Goal: Task Accomplishment & Management: Use online tool/utility

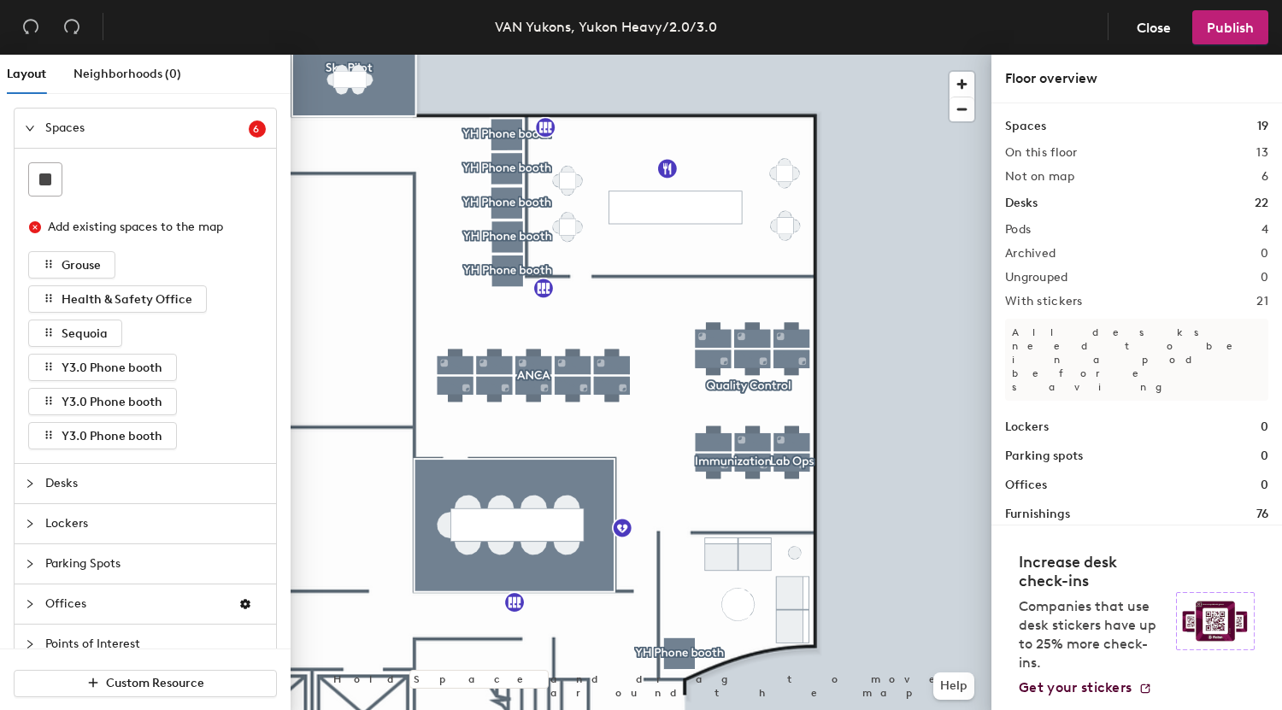
click at [606, 55] on div at bounding box center [641, 55] width 701 height 0
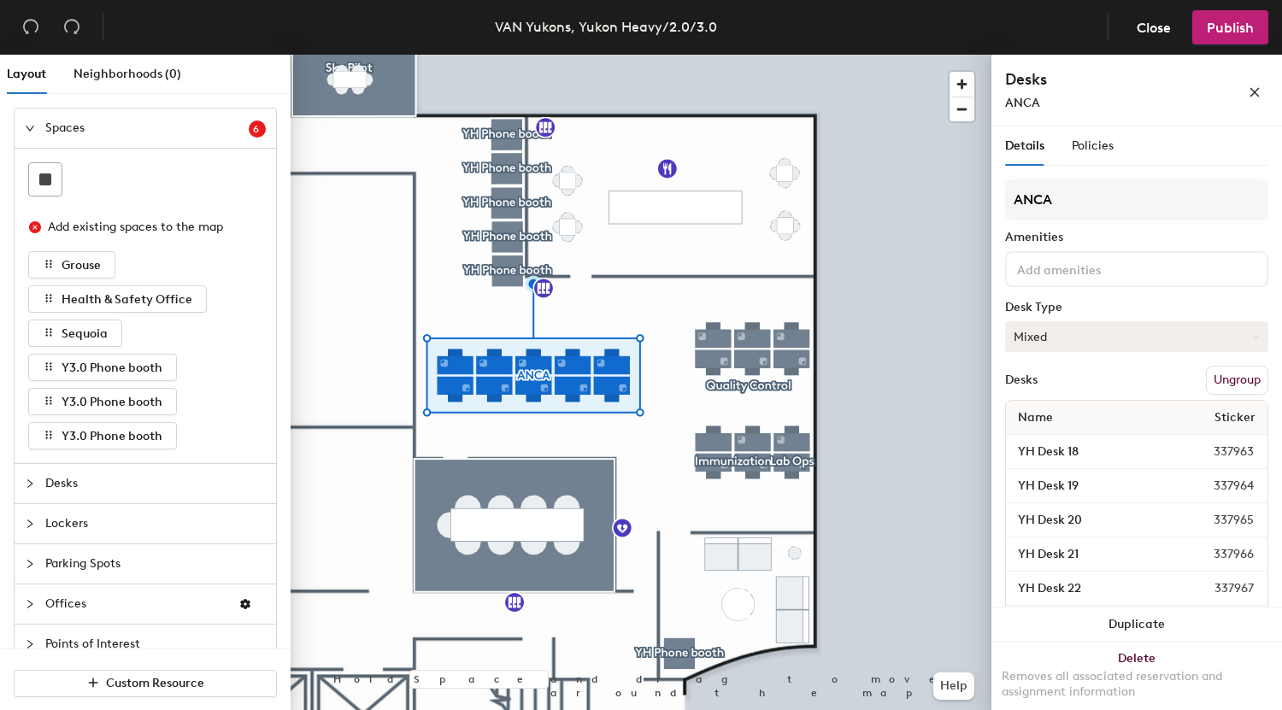
click at [1062, 336] on button "Mixed" at bounding box center [1136, 336] width 263 height 31
click at [1046, 437] on div "Hoteled" at bounding box center [1091, 441] width 171 height 26
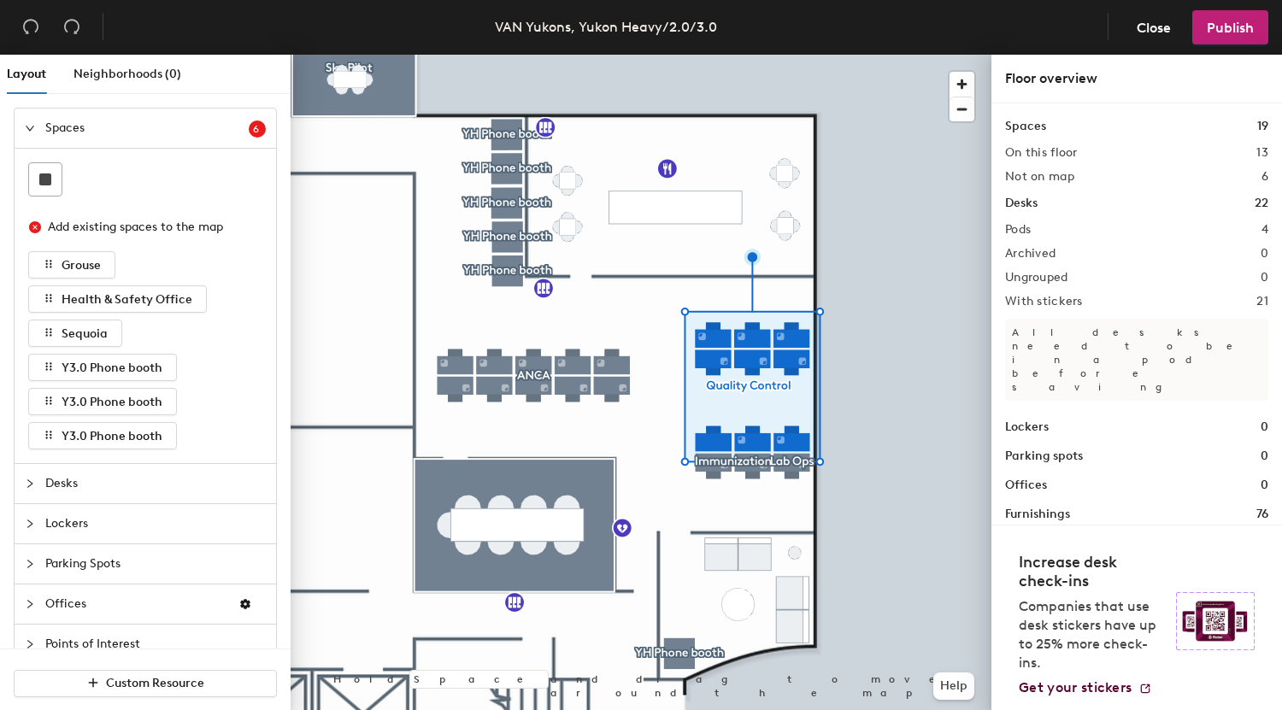
click at [791, 55] on div at bounding box center [641, 55] width 701 height 0
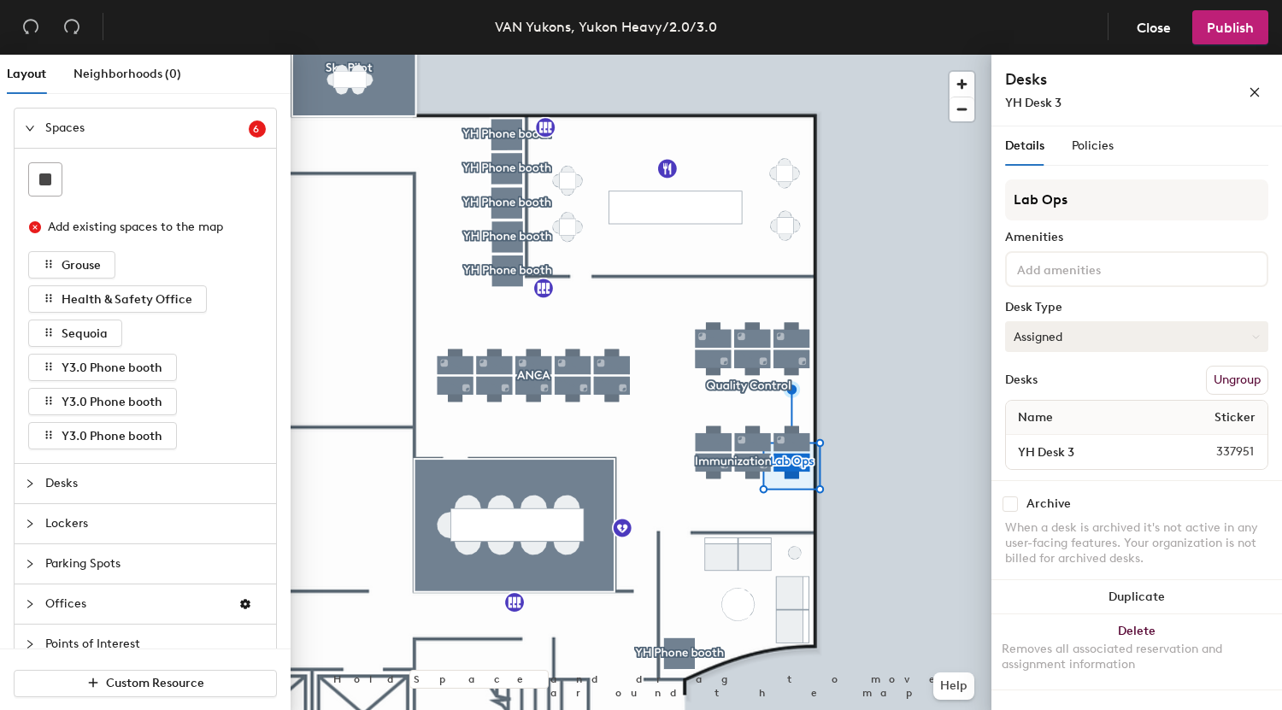
click at [1044, 323] on button "Assigned" at bounding box center [1136, 336] width 263 height 31
click at [1030, 433] on div "Hoteled" at bounding box center [1091, 441] width 171 height 26
click at [739, 55] on div at bounding box center [641, 55] width 701 height 0
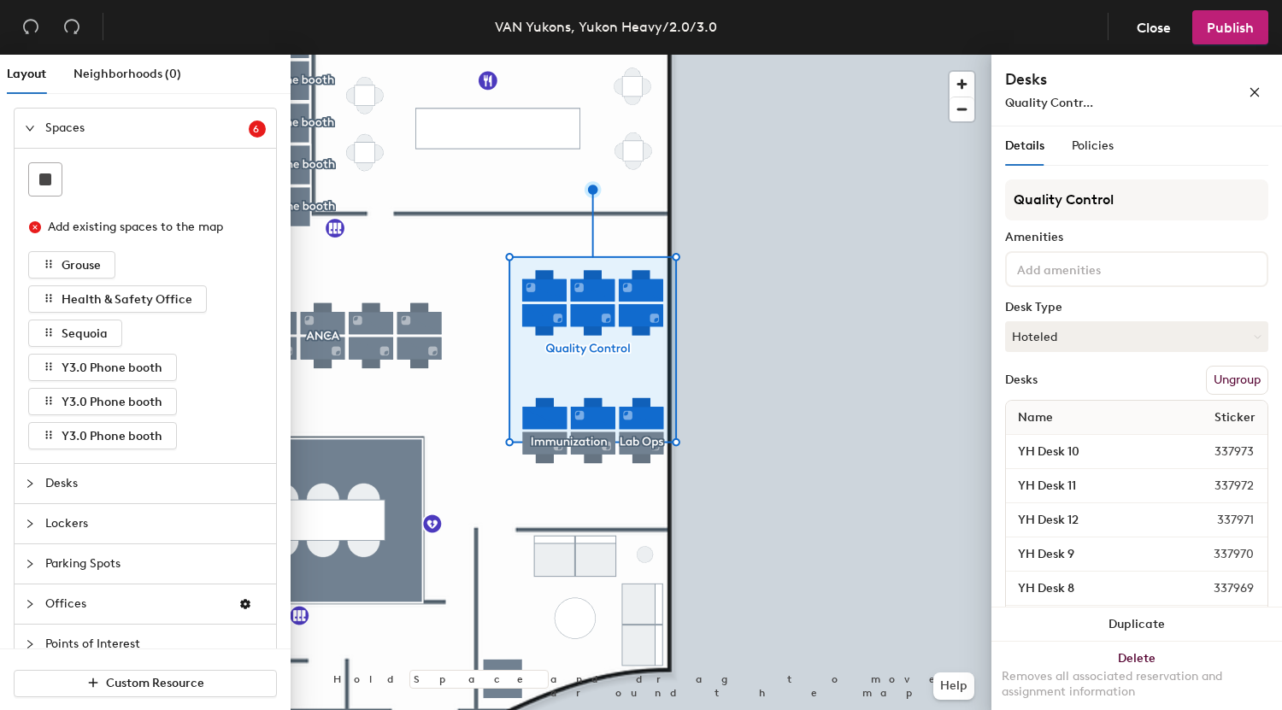
click at [596, 55] on div at bounding box center [641, 55] width 701 height 0
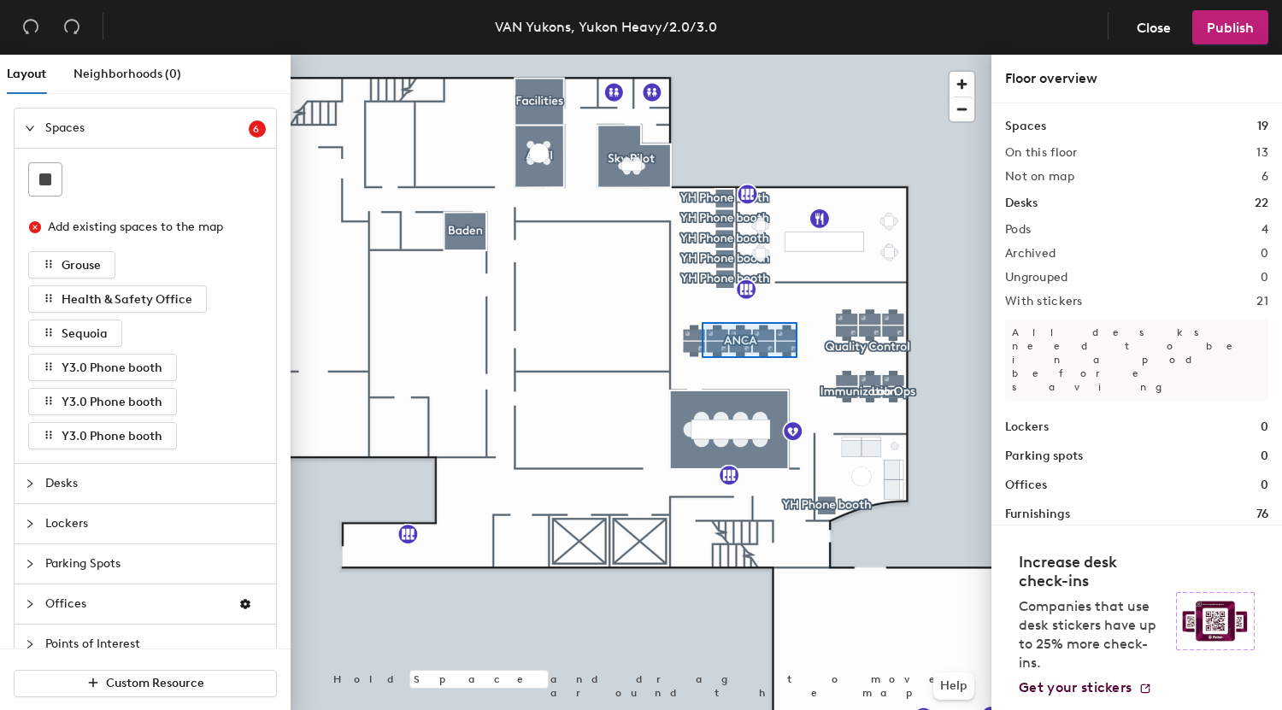
click at [700, 55] on div at bounding box center [641, 55] width 701 height 0
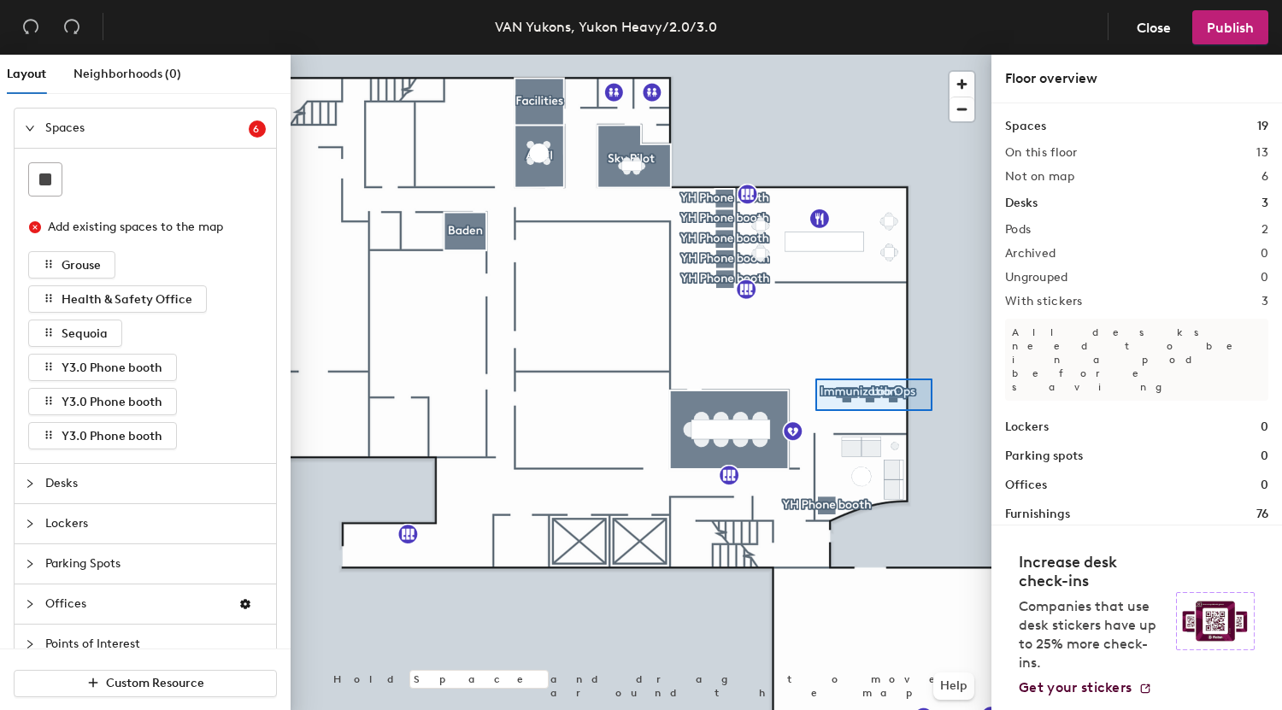
click at [811, 55] on div at bounding box center [641, 55] width 701 height 0
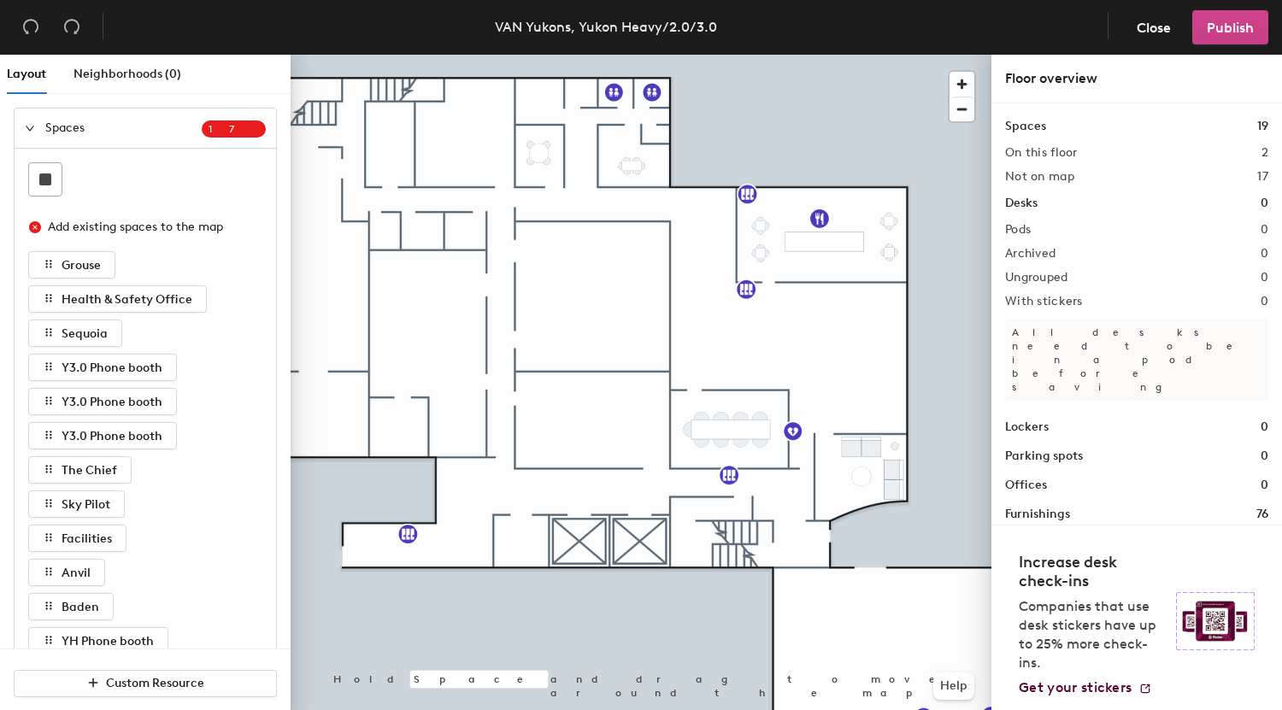
click at [1240, 29] on span "Publish" at bounding box center [1230, 28] width 47 height 16
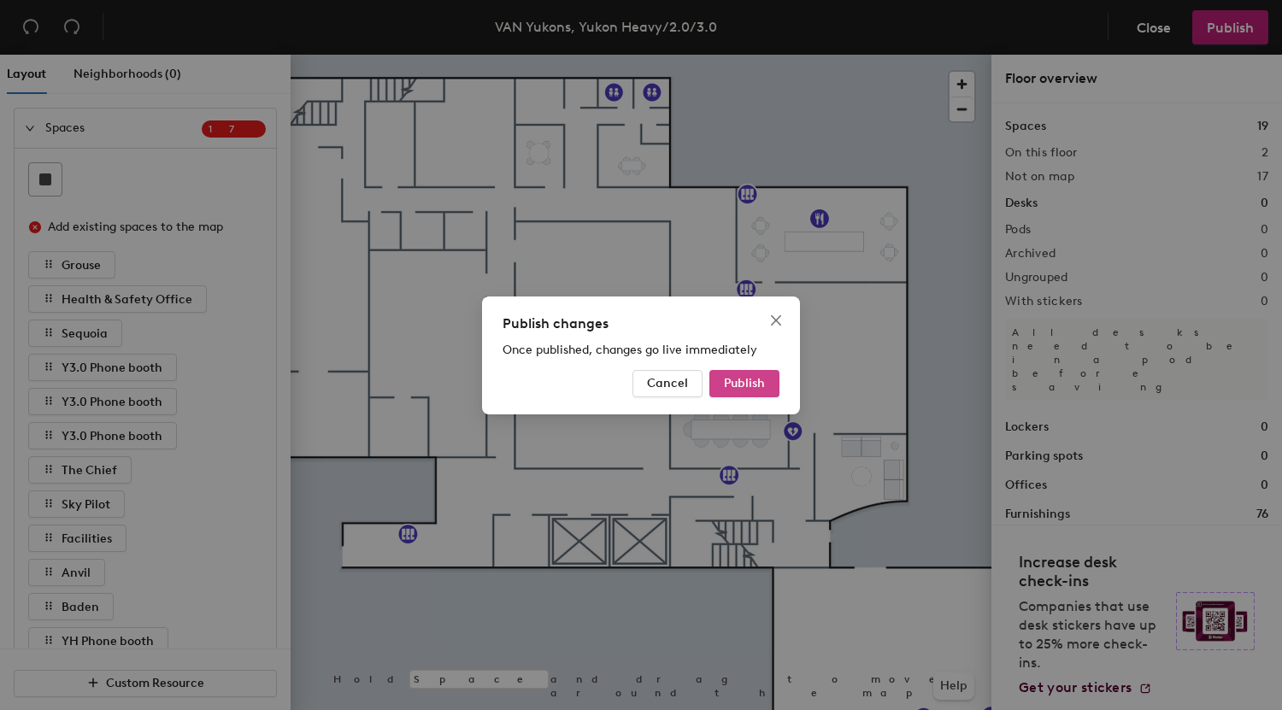
click at [754, 378] on span "Publish" at bounding box center [744, 383] width 41 height 15
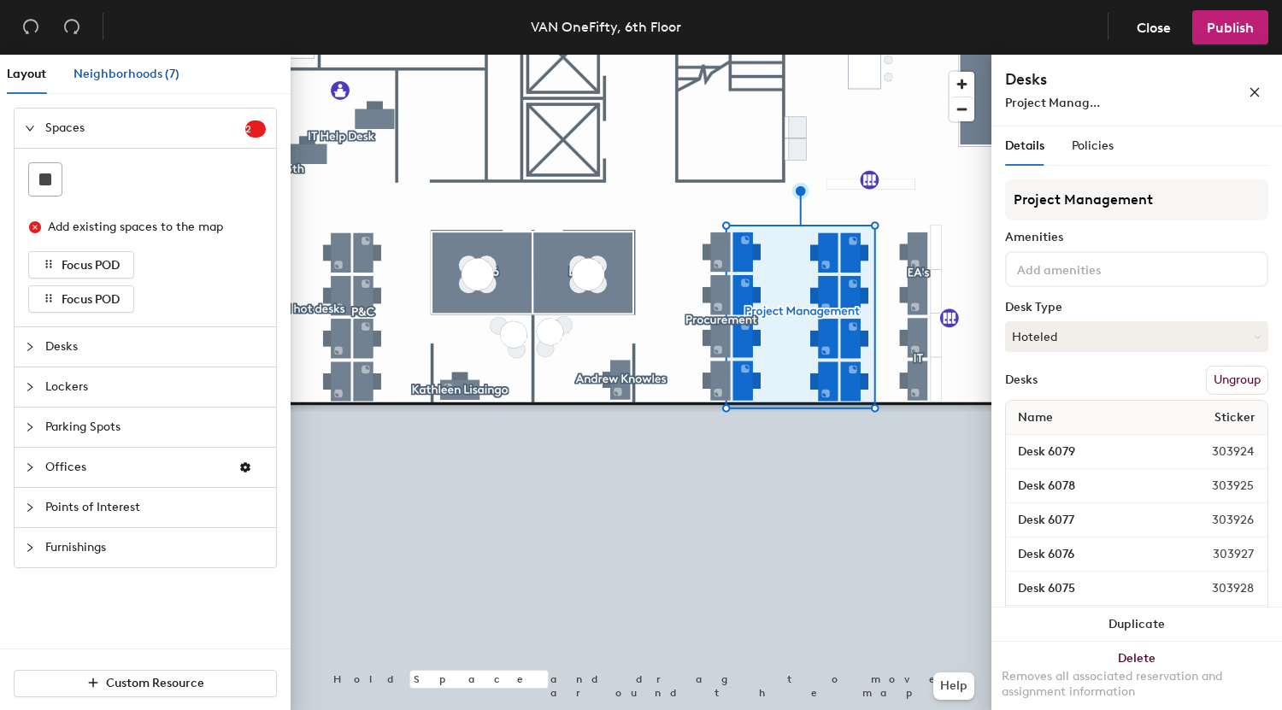
click at [91, 83] on div "Neighborhoods (7)" at bounding box center [127, 74] width 106 height 19
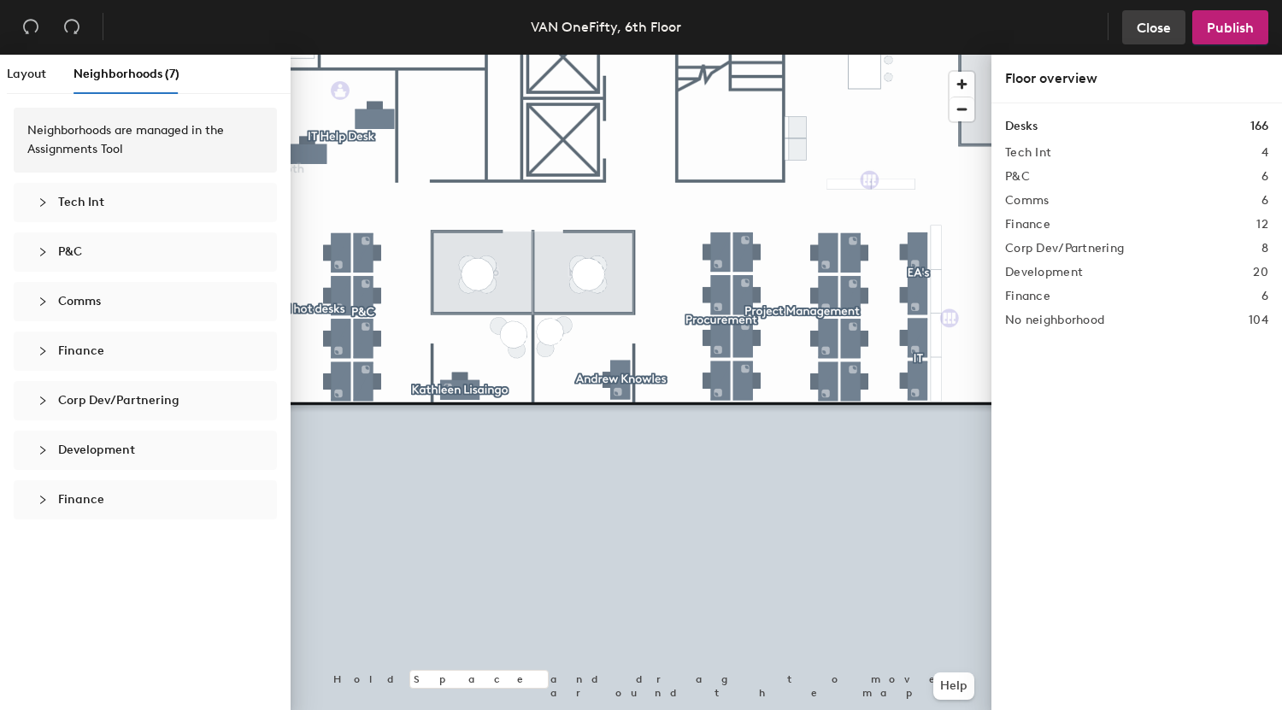
click at [1154, 29] on span "Close" at bounding box center [1154, 28] width 34 height 16
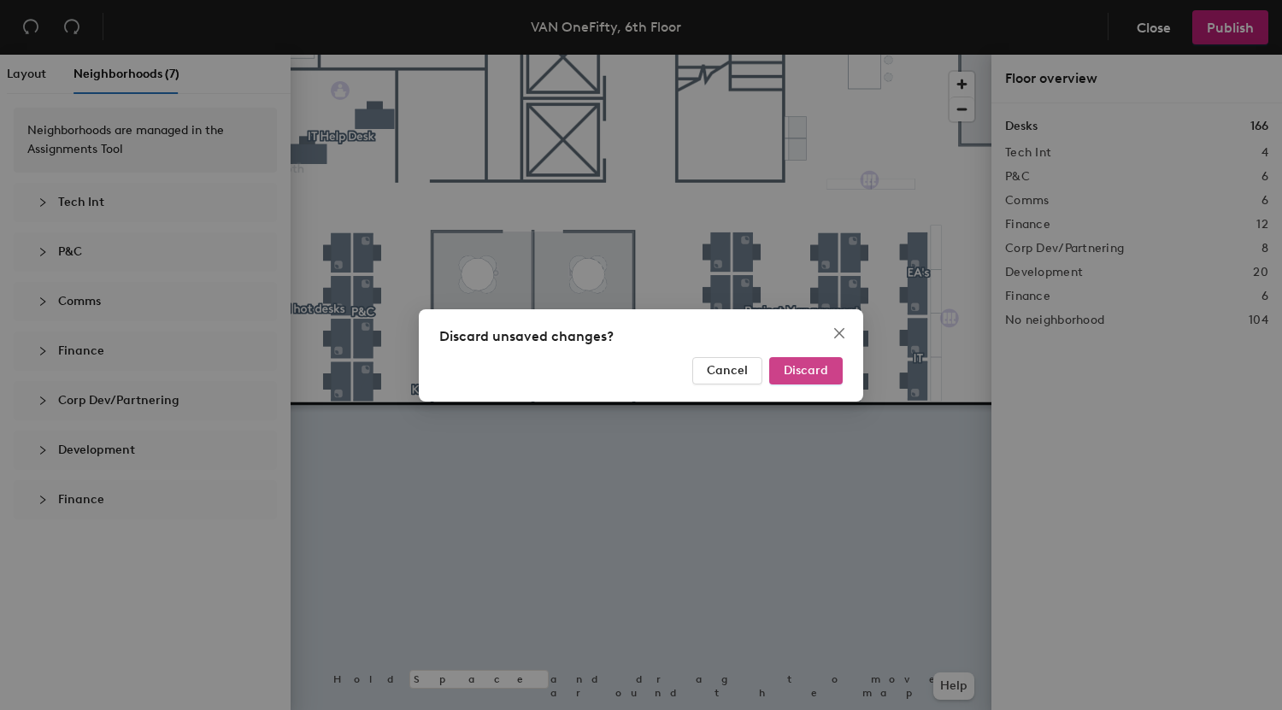
click at [793, 383] on button "Discard" at bounding box center [806, 370] width 74 height 27
